Goal: Transaction & Acquisition: Purchase product/service

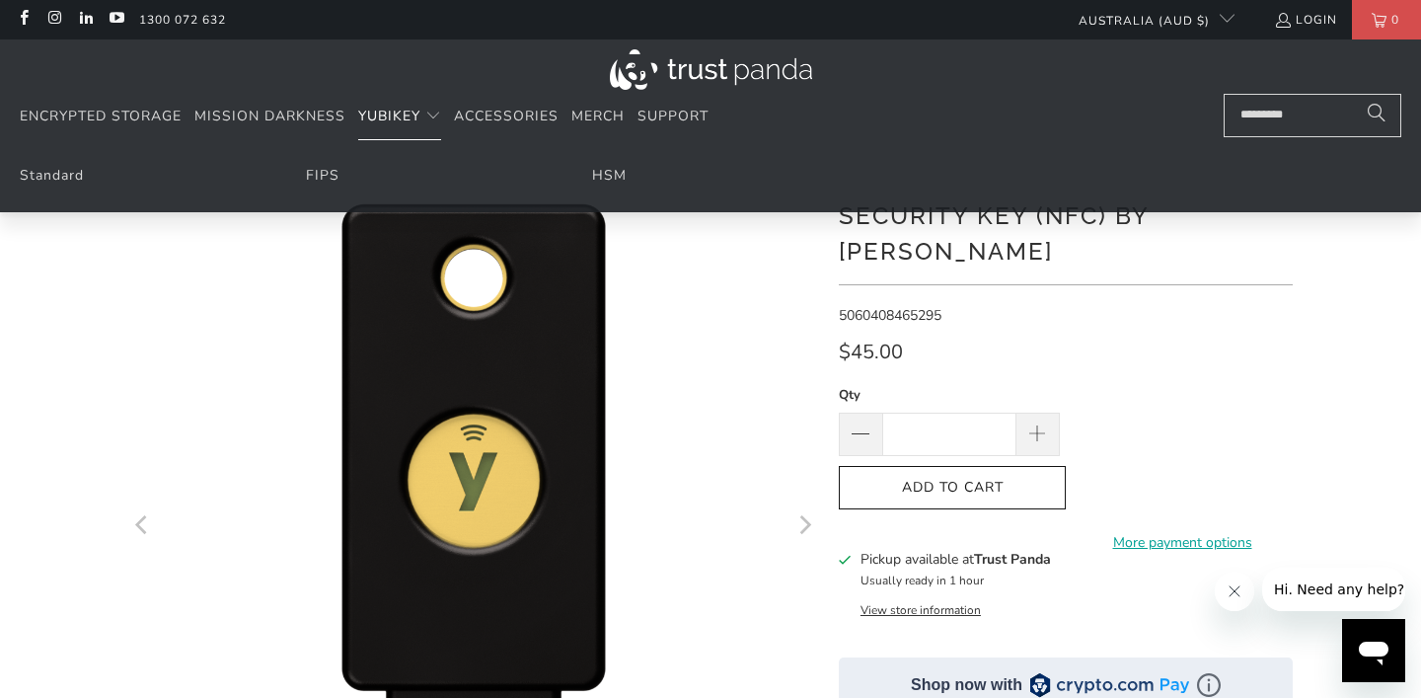
click at [404, 110] on span "YubiKey" at bounding box center [389, 116] width 62 height 19
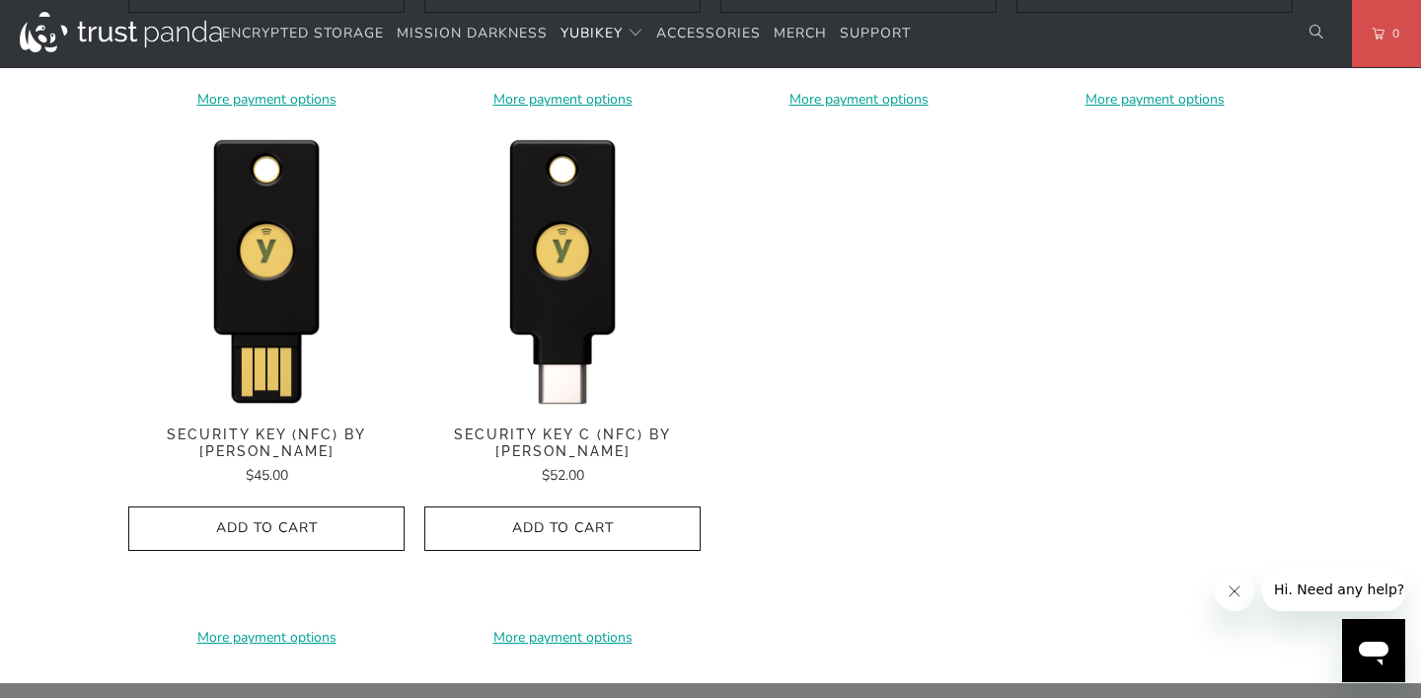
scroll to position [1997, 0]
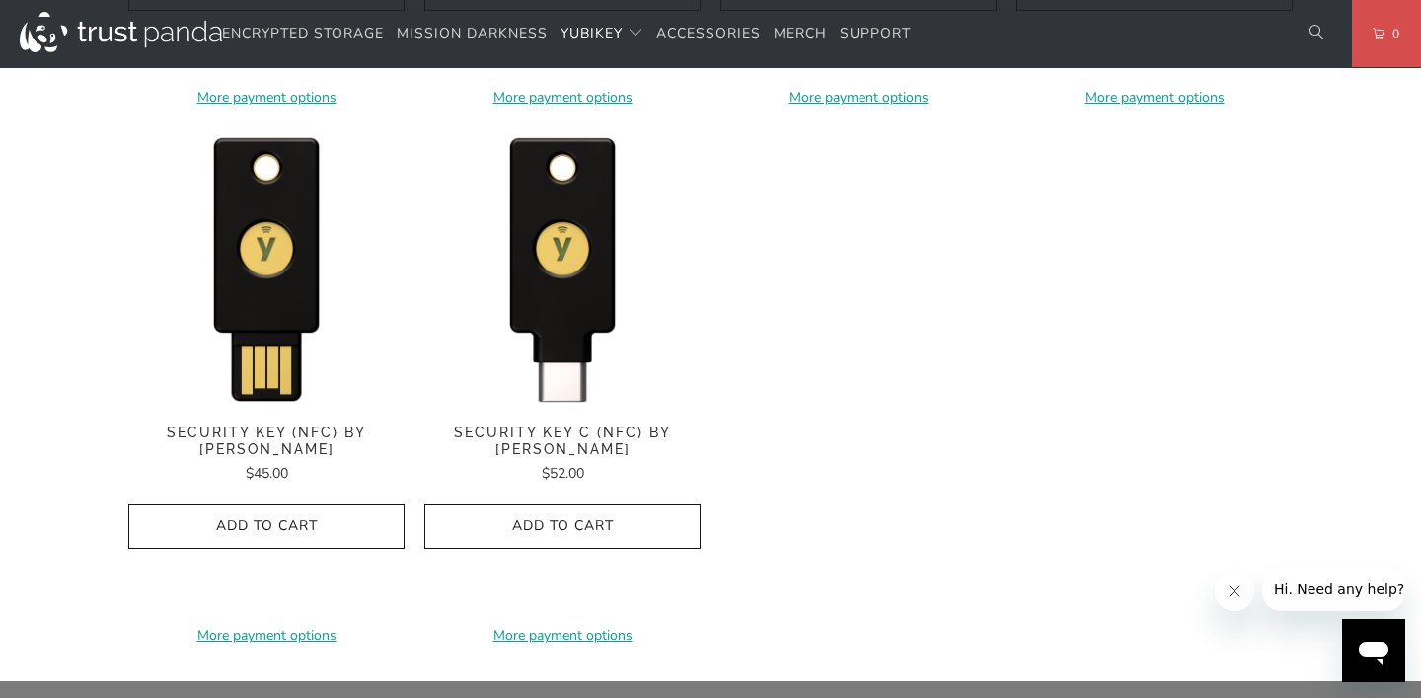
click at [568, 433] on span "Security Key C (NFC) by [PERSON_NAME]" at bounding box center [562, 441] width 276 height 34
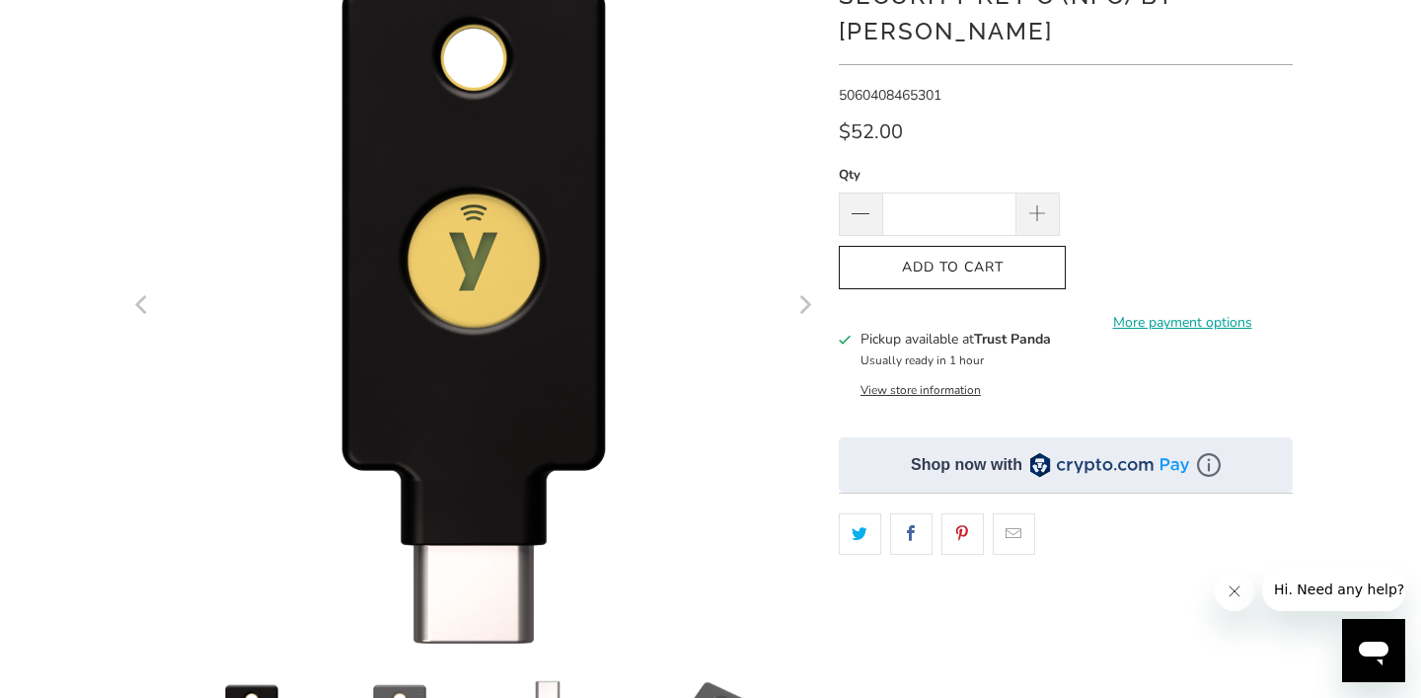
scroll to position [199, 0]
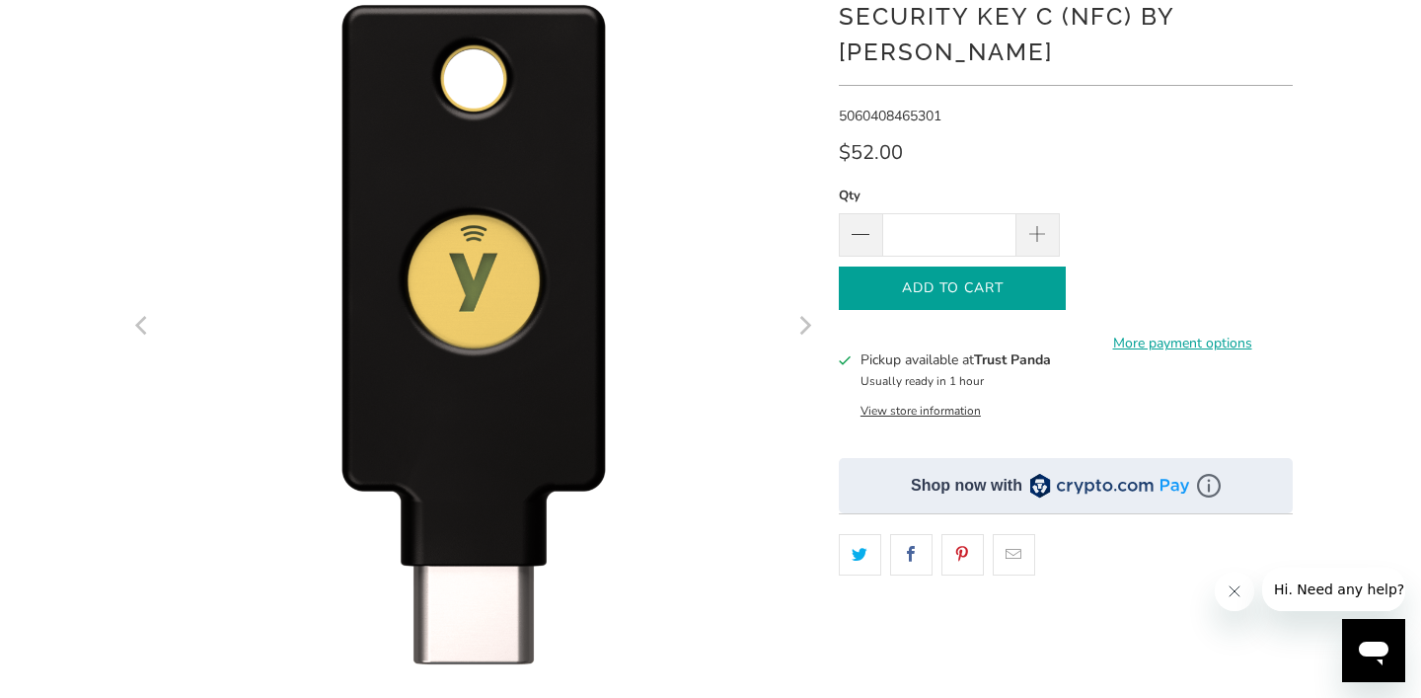
click at [1005, 280] on span "Add to Cart" at bounding box center [952, 288] width 186 height 17
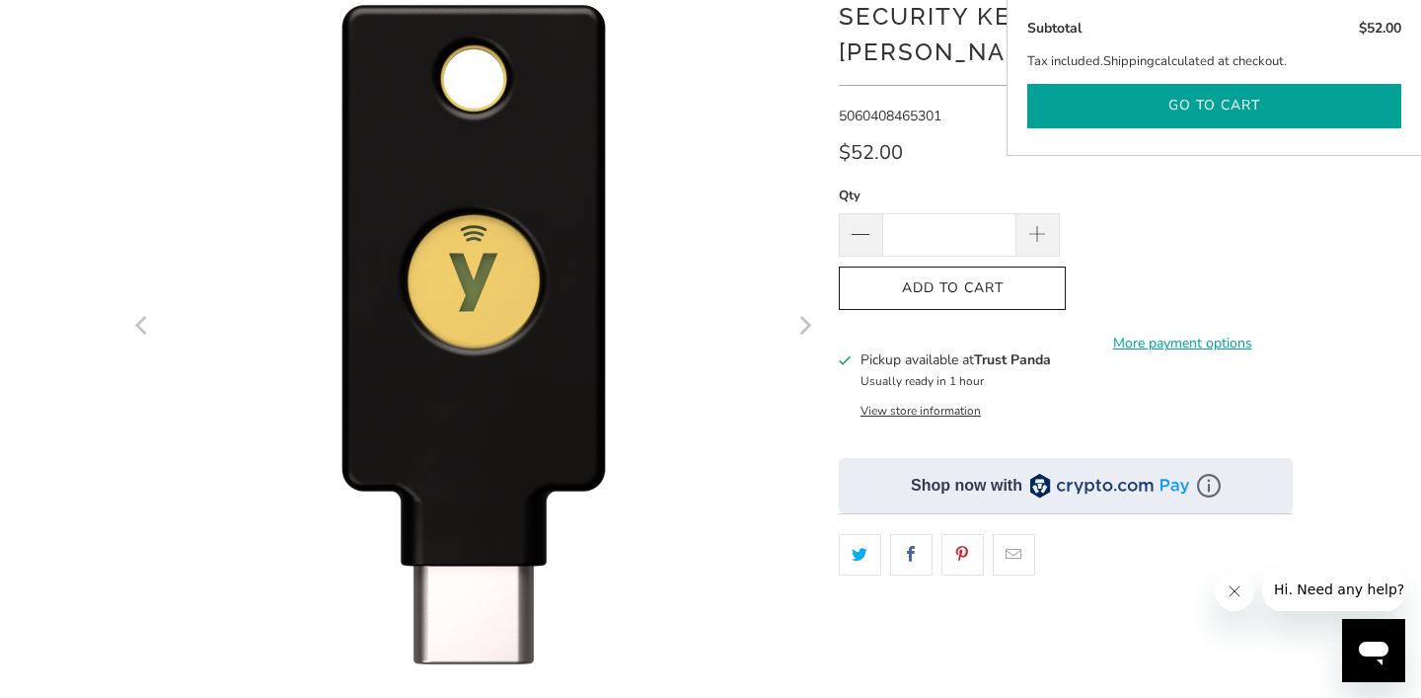
click at [1289, 85] on button "Go to cart" at bounding box center [1214, 106] width 374 height 44
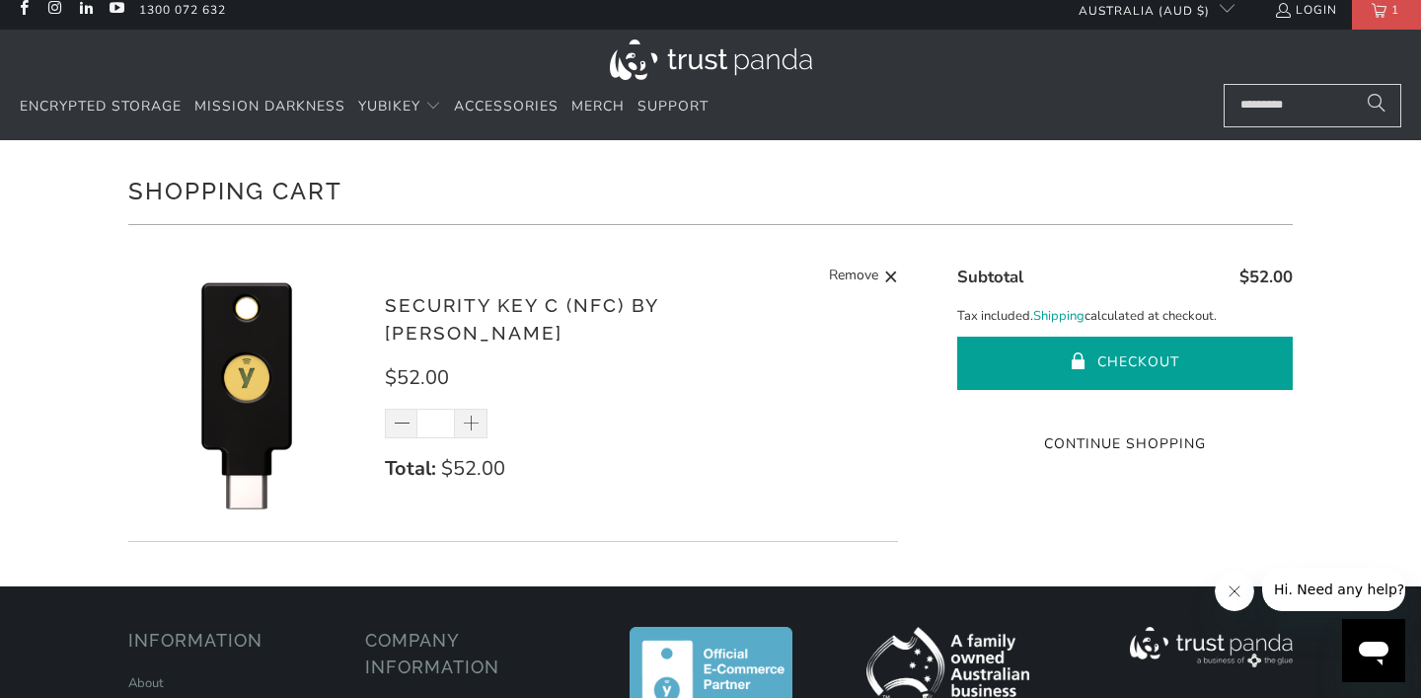
click at [1065, 353] on button "Checkout" at bounding box center [1124, 362] width 335 height 53
